Goal: Task Accomplishment & Management: Manage account settings

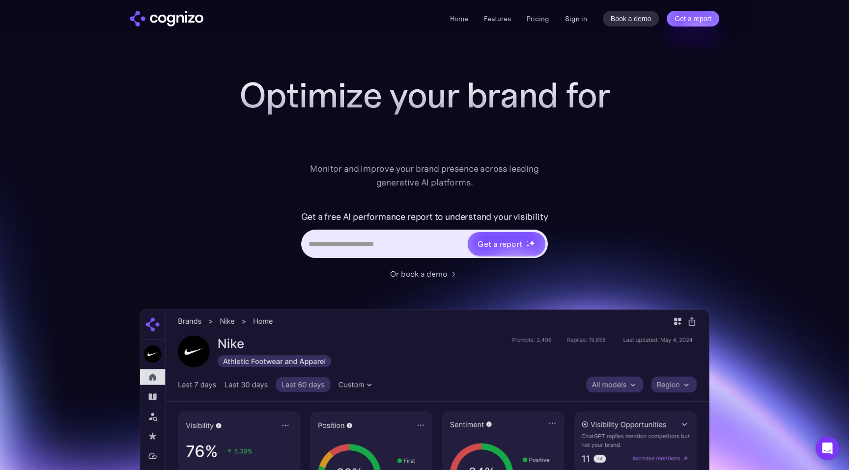
click at [574, 23] on link "Sign in" at bounding box center [576, 19] width 22 height 12
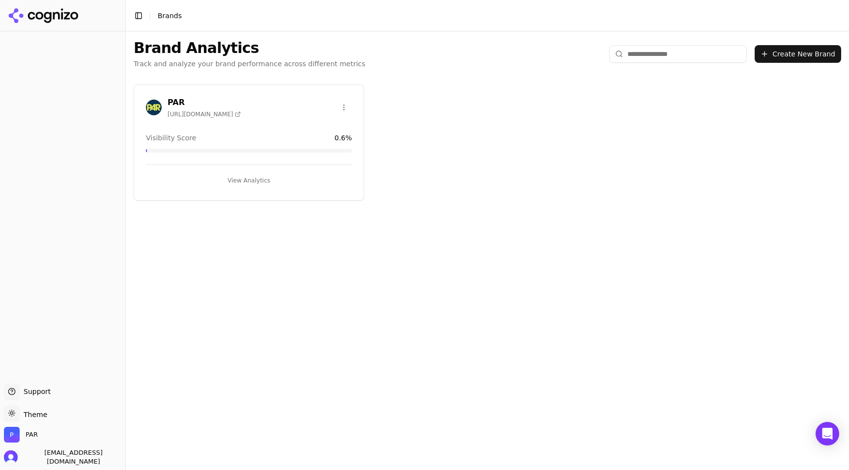
click at [198, 109] on div "PAR [URL][DOMAIN_NAME]" at bounding box center [203, 108] width 73 height 22
click at [50, 439] on div "PAR" at bounding box center [62, 437] width 117 height 20
click at [9, 442] on img "Open organization switcher" at bounding box center [12, 435] width 16 height 16
click at [160, 410] on button "Manage" at bounding box center [160, 411] width 38 height 12
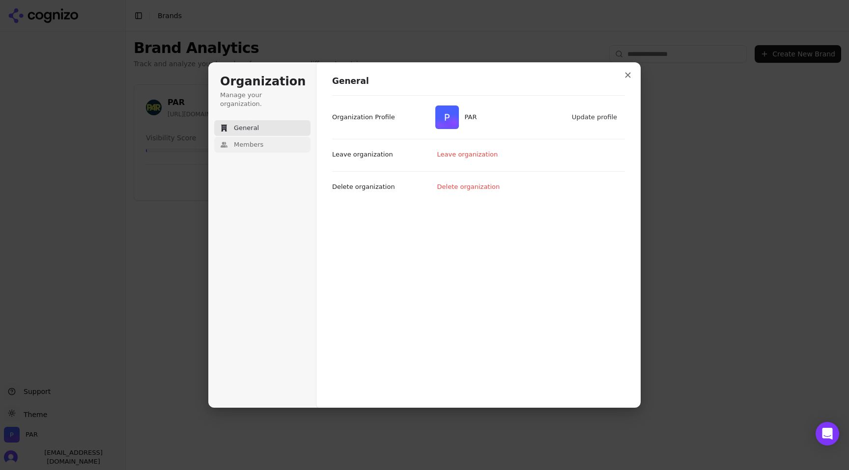
click at [249, 140] on span "Members" at bounding box center [248, 144] width 29 height 9
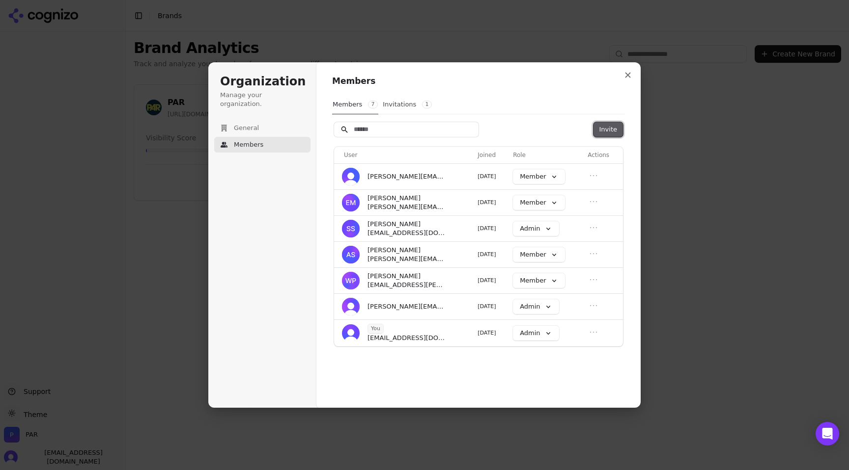
click at [613, 125] on button "Invite" at bounding box center [607, 129] width 29 height 15
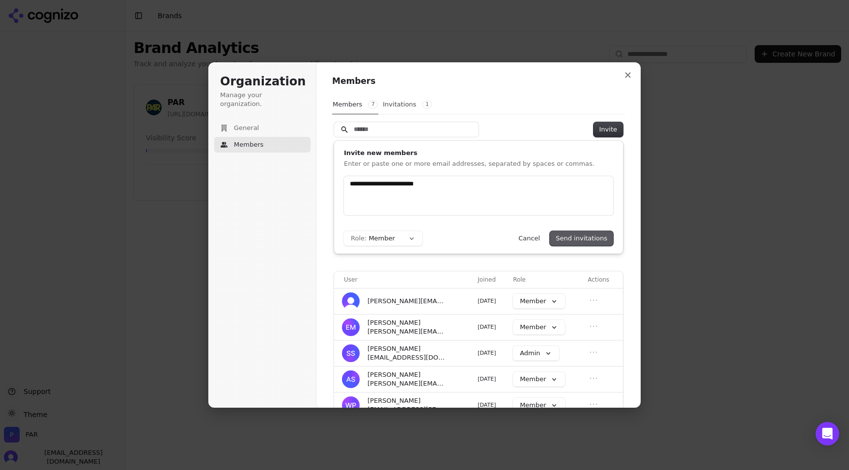
type input "**********"
click at [594, 237] on button "Send invitations" at bounding box center [581, 238] width 63 height 15
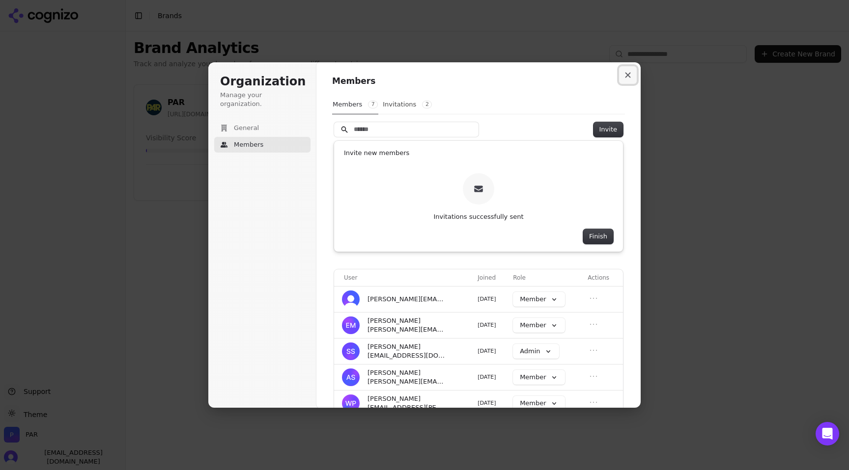
click at [629, 70] on button "Close modal" at bounding box center [628, 75] width 18 height 18
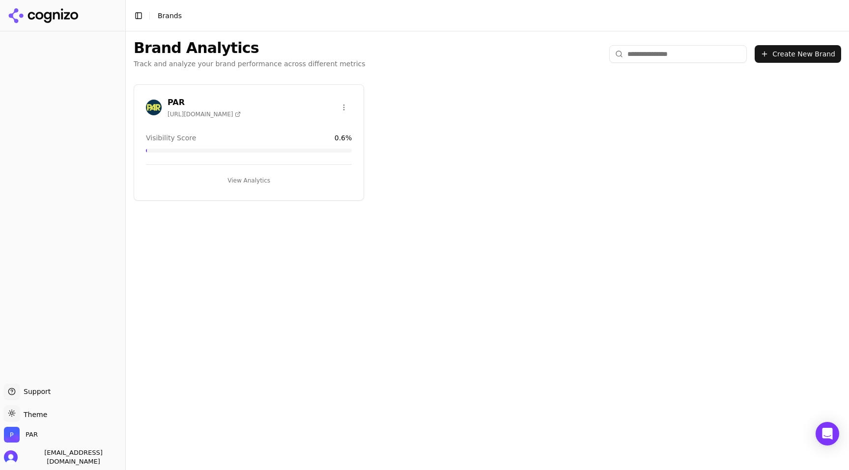
click at [200, 112] on span "[URL][DOMAIN_NAME]" at bounding box center [203, 114] width 73 height 8
click at [272, 93] on div "PAR [URL][DOMAIN_NAME] Visibility Score 0.6 % View Analytics" at bounding box center [249, 142] width 230 height 116
click at [347, 107] on html "Support Support Toggle theme Theme PAR [EMAIL_ADDRESS][DOMAIN_NAME] Toggle Side…" at bounding box center [424, 235] width 849 height 470
click at [235, 90] on html "Support Support Toggle theme Theme PAR [EMAIL_ADDRESS][DOMAIN_NAME] Toggle Side…" at bounding box center [424, 235] width 849 height 470
click at [150, 105] on img at bounding box center [154, 108] width 16 height 16
